Goal: Navigation & Orientation: Understand site structure

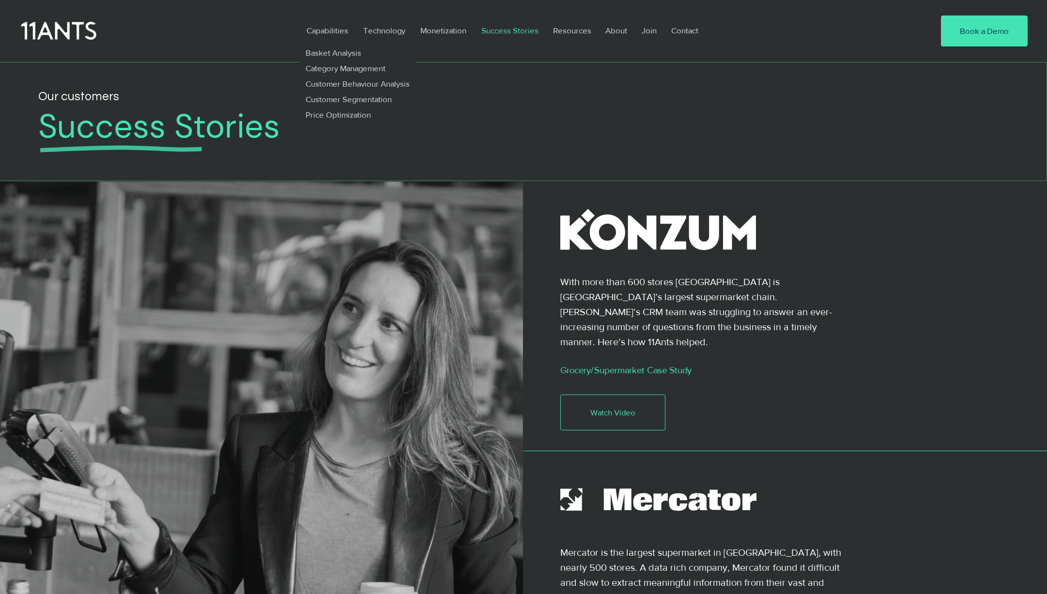
click at [84, 34] on icon at bounding box center [58, 31] width 75 height 22
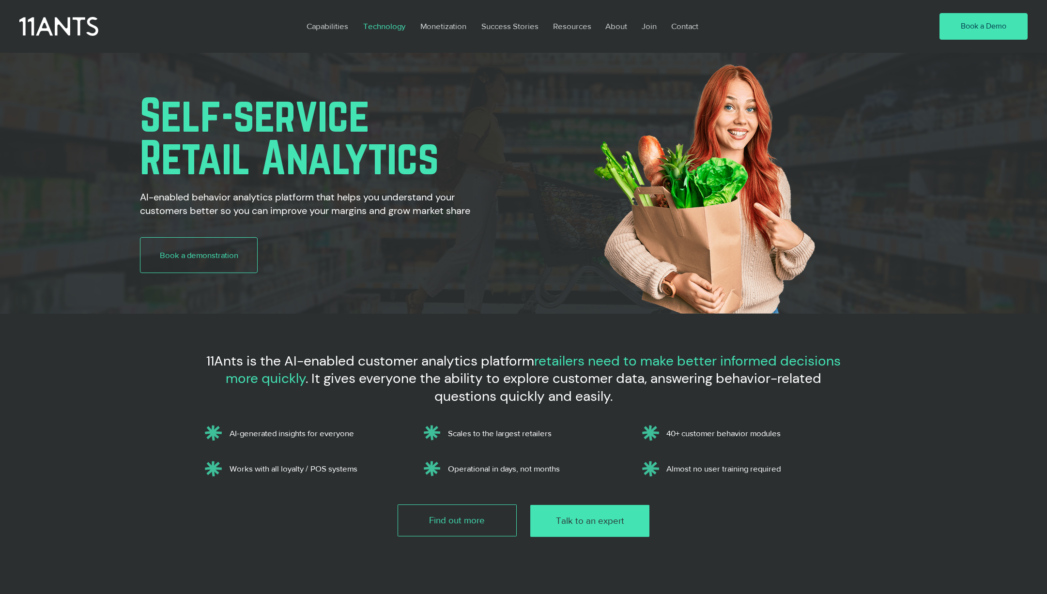
click at [386, 27] on p "Technology" at bounding box center [384, 26] width 52 height 22
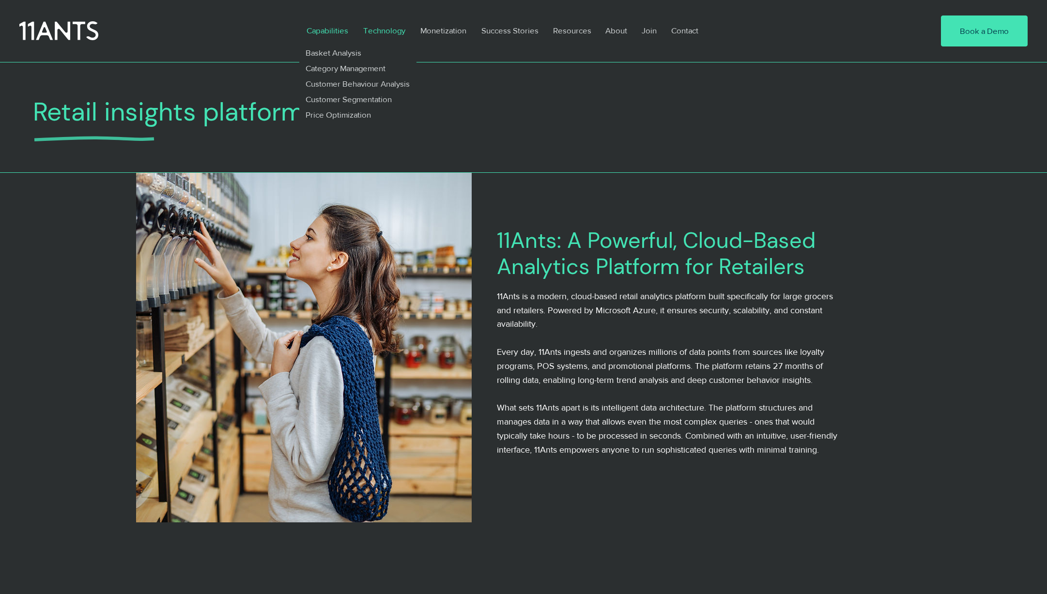
click at [323, 27] on p "Capabilities" at bounding box center [327, 30] width 51 height 22
